Goal: Information Seeking & Learning: Learn about a topic

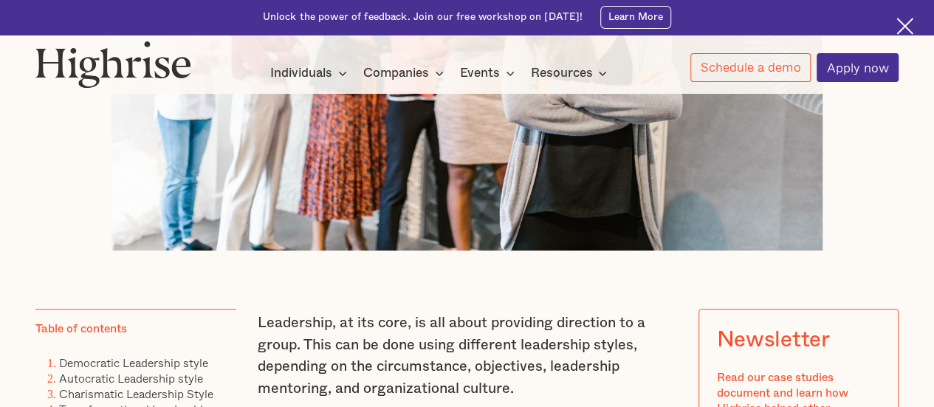
scroll to position [689, 0]
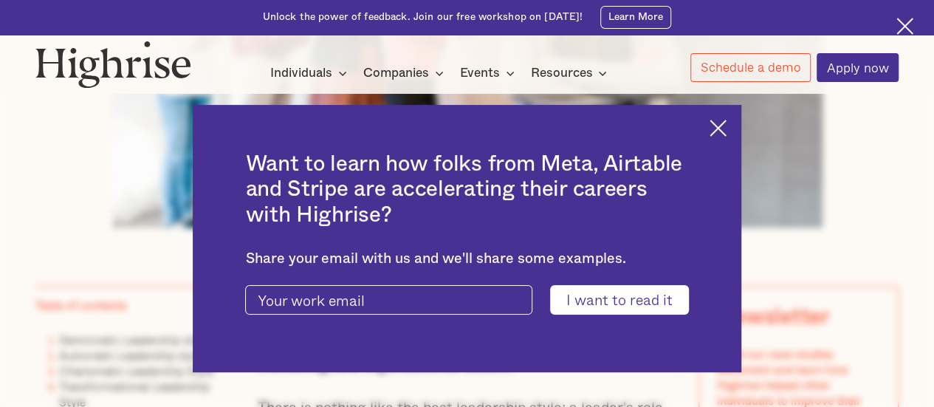
click at [725, 126] on img at bounding box center [718, 128] width 17 height 17
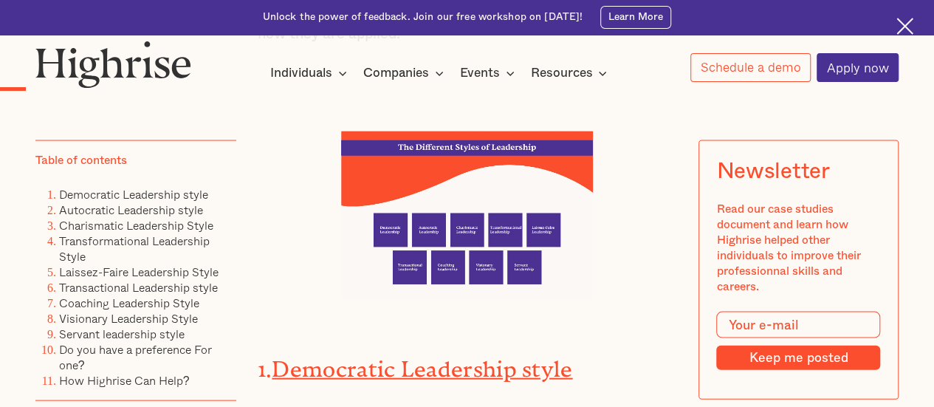
scroll to position [1378, 0]
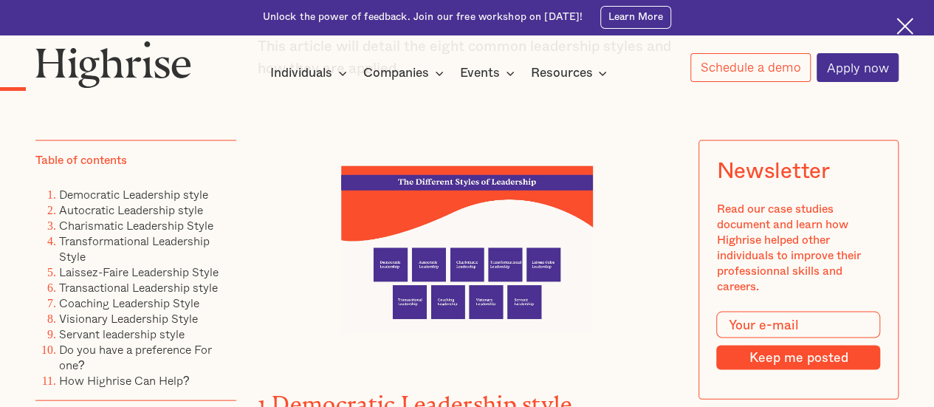
click at [482, 212] on img at bounding box center [467, 249] width 252 height 168
click at [485, 243] on img at bounding box center [467, 249] width 252 height 168
click at [470, 282] on img at bounding box center [467, 249] width 252 height 168
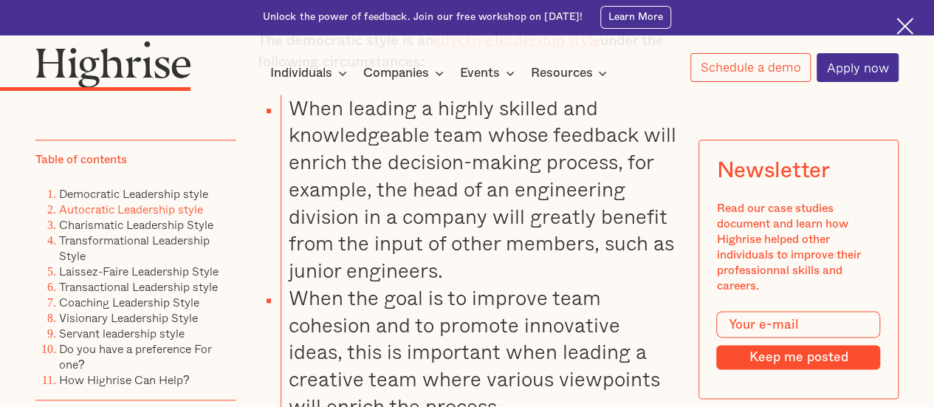
scroll to position [3447, 0]
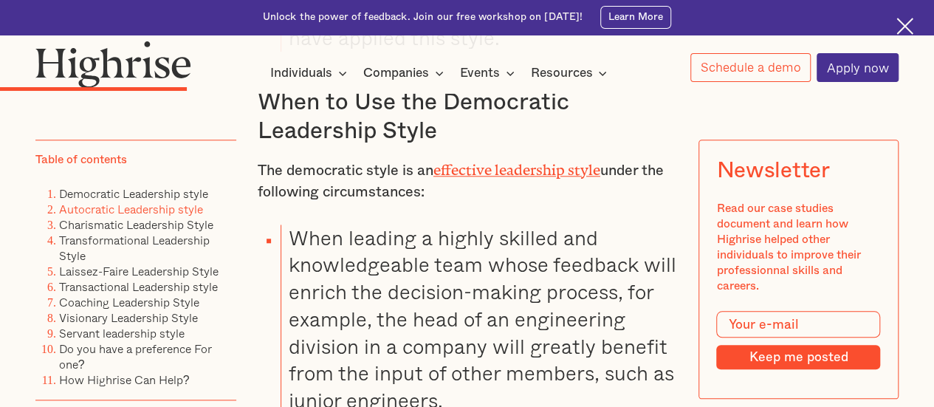
click at [496, 169] on link "effective leadership style" at bounding box center [517, 166] width 167 height 9
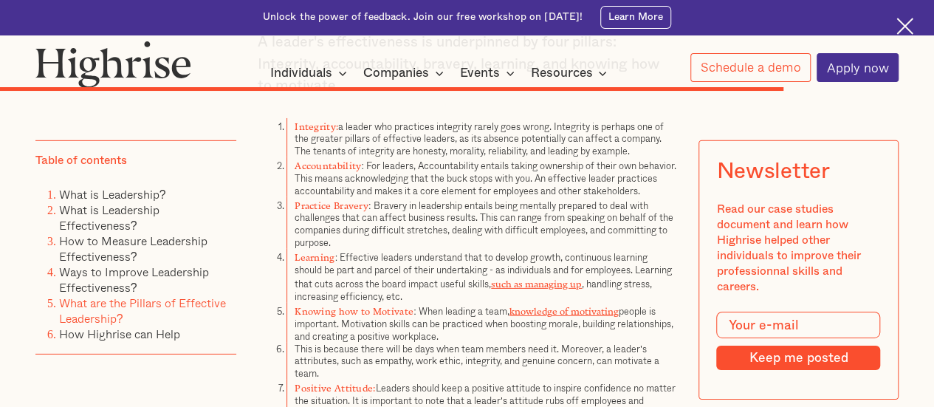
scroll to position [7879, 0]
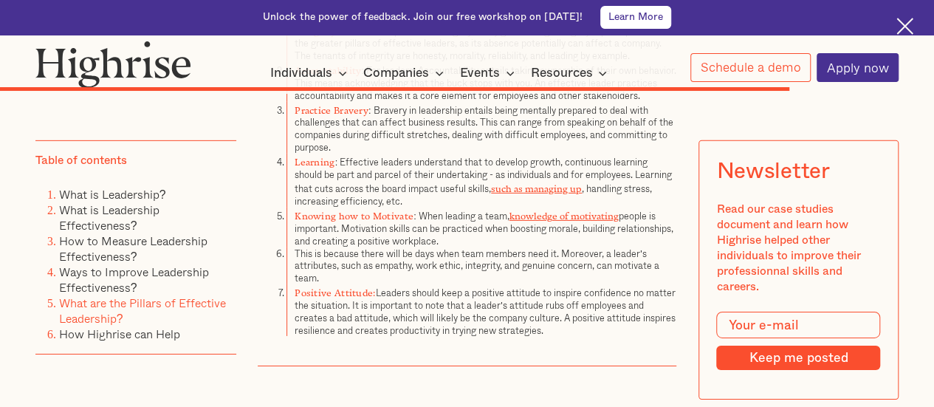
click at [658, 19] on link "Learn More" at bounding box center [637, 17] width 72 height 23
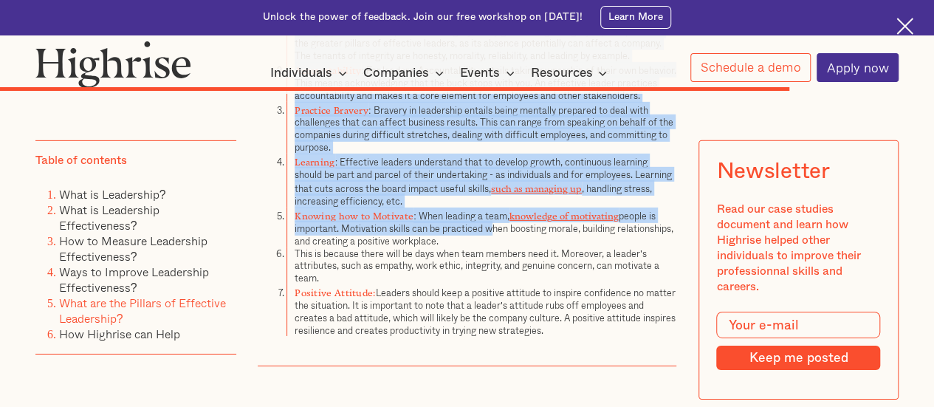
drag, startPoint x: 257, startPoint y: 170, endPoint x: 585, endPoint y: 346, distance: 372.1
click at [585, 336] on div "What are the Pillars of Effective Leadership? A leader's effectiveness is under…" at bounding box center [468, 75] width 420 height 521
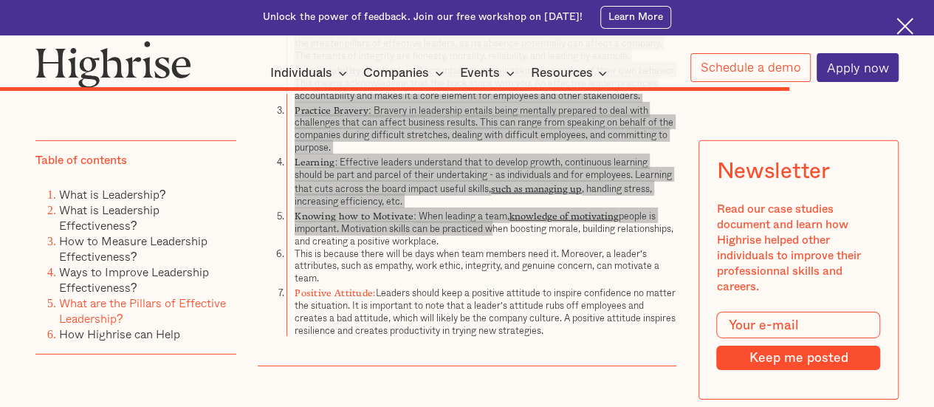
scroll to position [7879, 0]
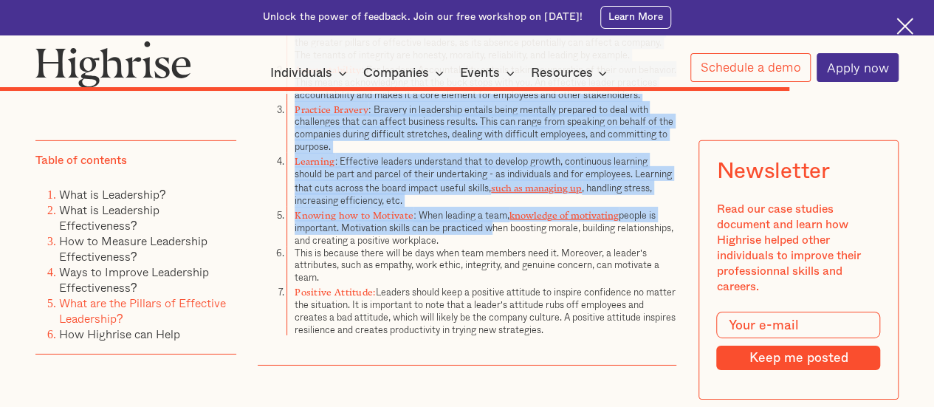
click at [443, 259] on li "This is because there will be days when team members need it. Moreover, a leade…" at bounding box center [482, 265] width 390 height 37
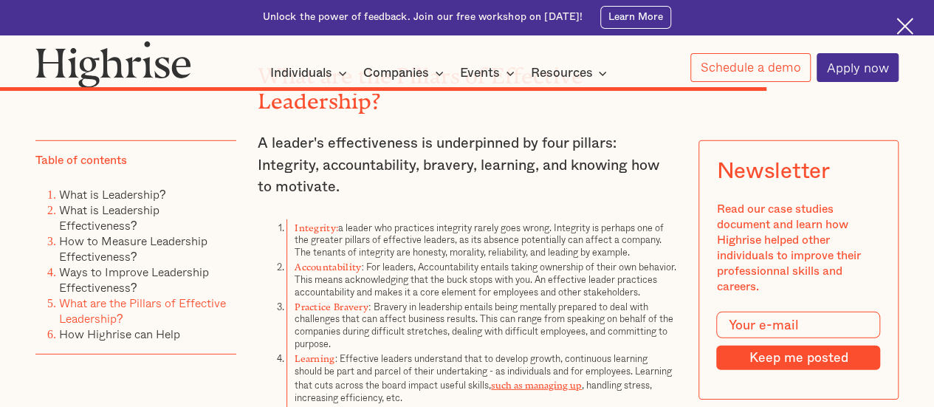
scroll to position [7584, 0]
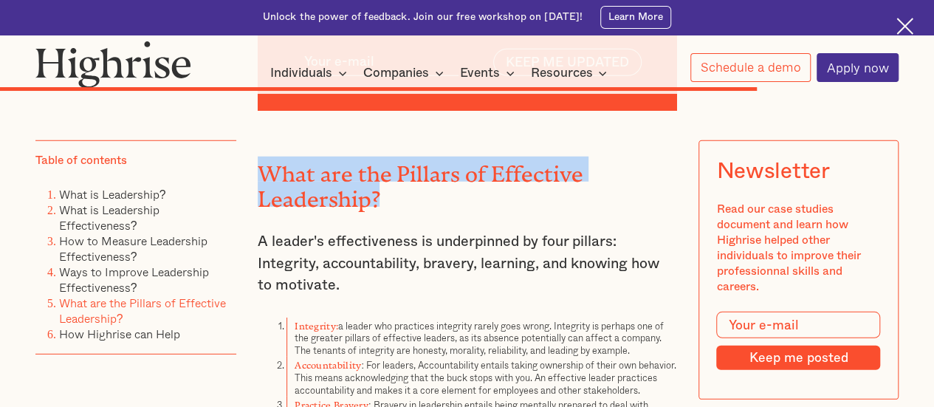
drag, startPoint x: 256, startPoint y: 170, endPoint x: 379, endPoint y: 199, distance: 126.7
click at [379, 199] on h2 "What are the Pillars of Effective Leadership?" at bounding box center [468, 181] width 420 height 49
copy h2 "What are the Pillars of Effective Leadership?"
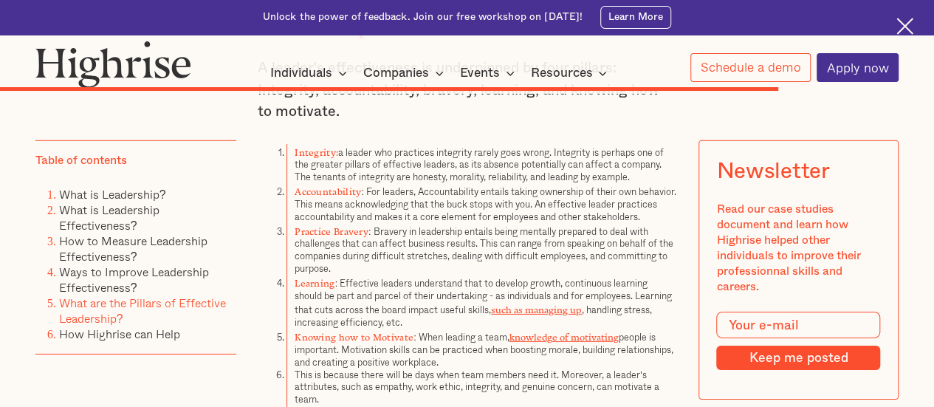
scroll to position [7781, 0]
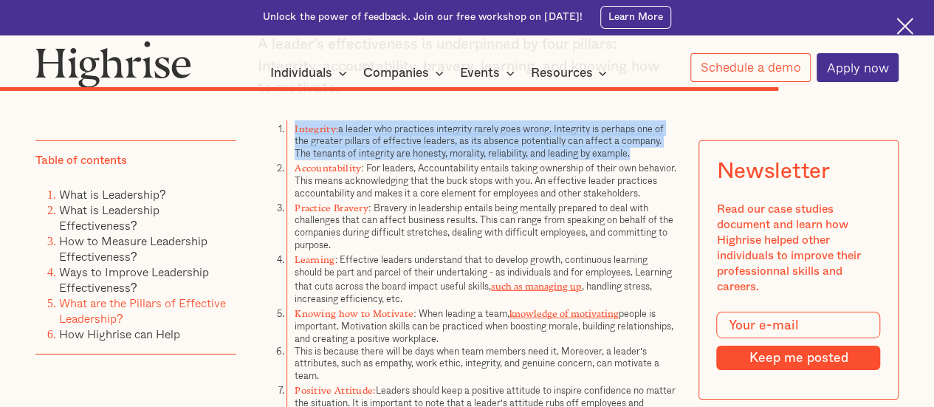
drag, startPoint x: 293, startPoint y: 134, endPoint x: 640, endPoint y: 157, distance: 348.7
click at [640, 157] on li "Integrity: a leader who practices integrity rarely goes wrong. Integrity is per…" at bounding box center [482, 139] width 390 height 39
copy li "Integrity: a leader who practices integrity rarely goes wrong. Integrity is per…"
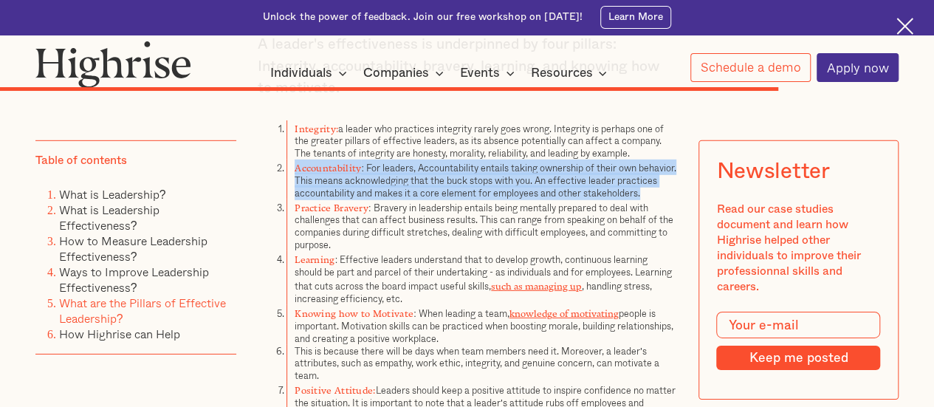
drag, startPoint x: 292, startPoint y: 173, endPoint x: 350, endPoint y: 206, distance: 67.2
click at [350, 199] on li "Accountability : For leaders, Accountability entails taking ownership of their …" at bounding box center [482, 179] width 390 height 39
copy li "Accountability : For leaders, Accountability entails taking ownership of their …"
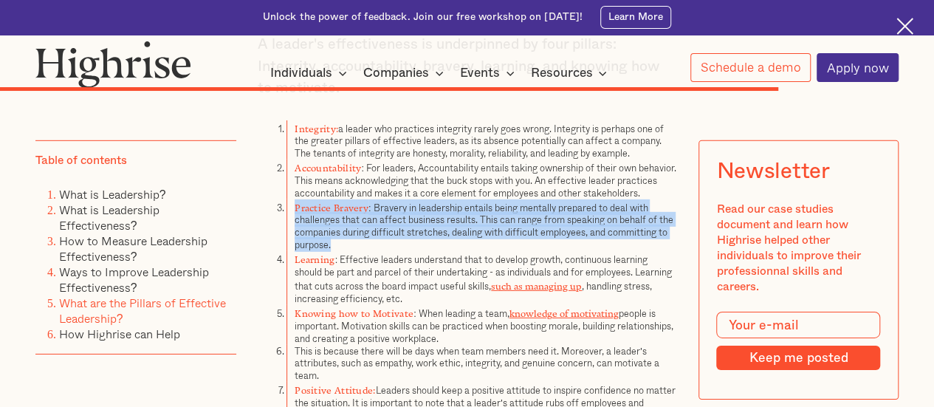
drag, startPoint x: 293, startPoint y: 226, endPoint x: 353, endPoint y: 239, distance: 61.1
click at [335, 251] on li "Practice Bravery : Bravery in leadership entails being mentally prepared to dea…" at bounding box center [482, 225] width 390 height 52
copy li "Practice Bravery : Bravery in leadership entails being mentally prepared to dea…"
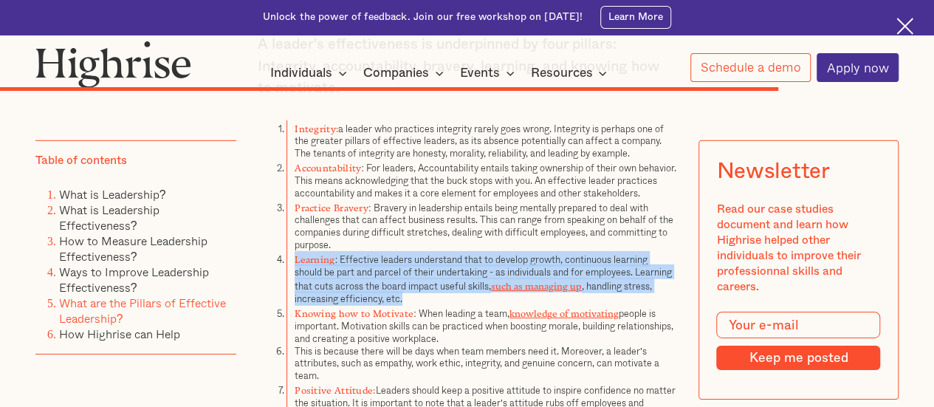
drag, startPoint x: 293, startPoint y: 276, endPoint x: 409, endPoint y: 315, distance: 123.3
click at [409, 305] on li "Learning : Effective leaders understand that to develop growth, continuous lear…" at bounding box center [482, 278] width 390 height 54
copy li "Learning : Effective leaders understand that to develop growth, continuous lear…"
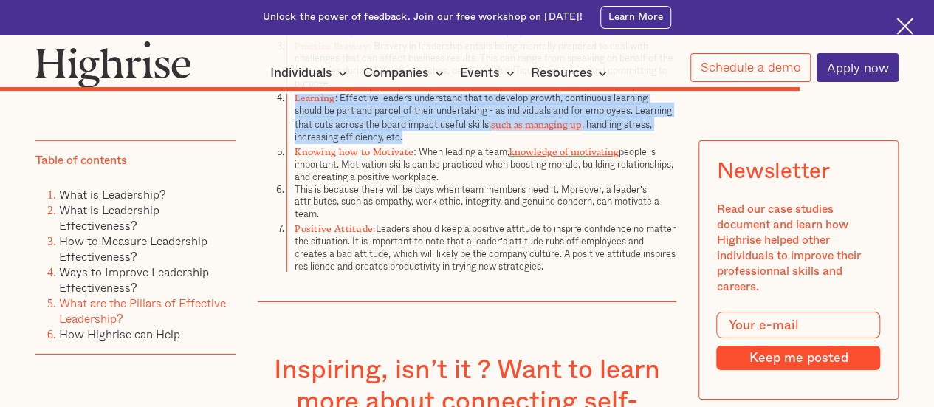
scroll to position [7978, 0]
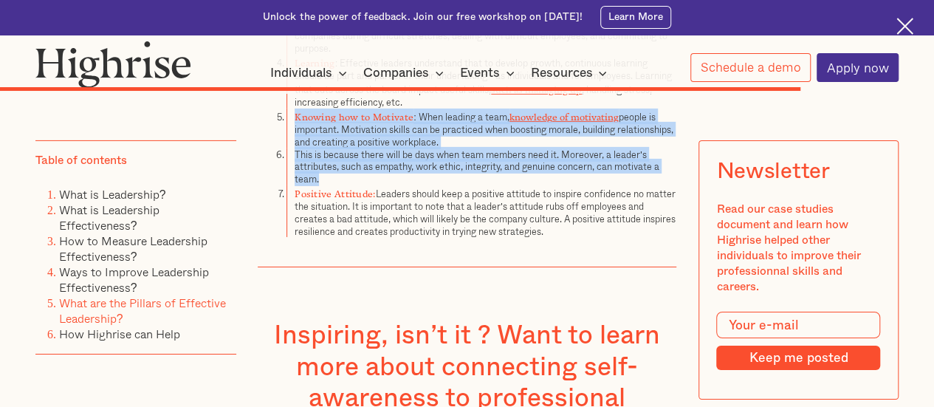
drag, startPoint x: 293, startPoint y: 126, endPoint x: 340, endPoint y: 188, distance: 78.0
click at [340, 188] on ol "Integrity: a leader who practices integrity rarely goes wrong. Integrity is per…" at bounding box center [468, 81] width 420 height 314
copy ol "Knowing how to Motivate : When leading a team, knowledge of motivating people i…"
drag, startPoint x: 293, startPoint y: 206, endPoint x: 587, endPoint y: 242, distance: 296.2
click at [587, 237] on li "Positive Attitude: Leaders should keep a positive attitude to inspire confidenc…" at bounding box center [482, 211] width 390 height 52
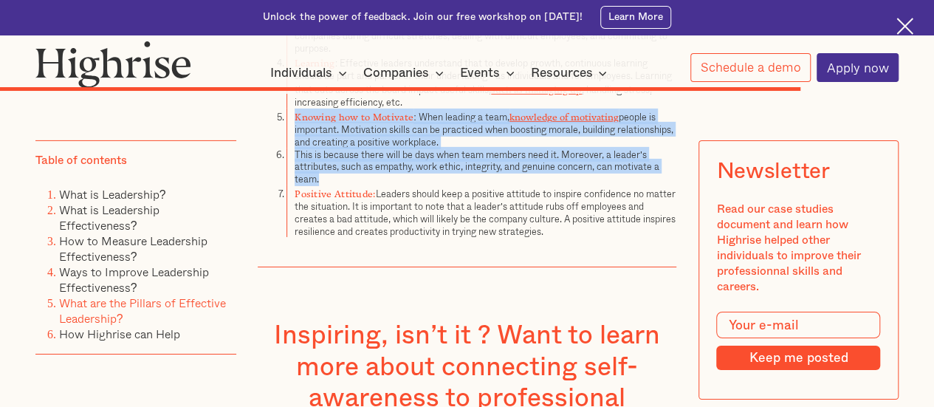
copy li "Positive Attitude: Leaders should keep a positive attitude to inspire confidenc…"
